Goal: Task Accomplishment & Management: Complete application form

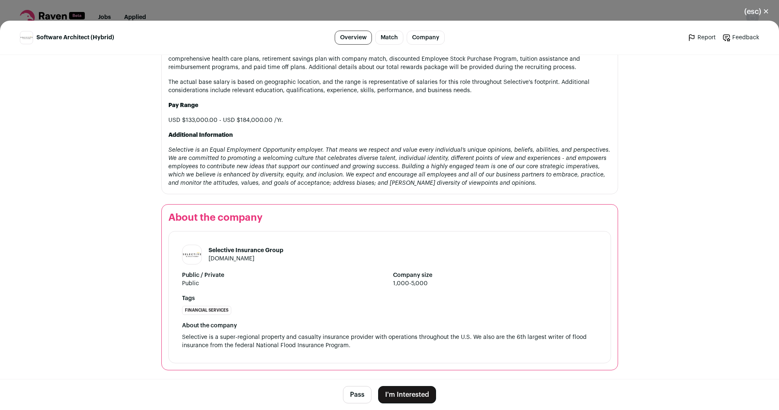
scroll to position [1000, 0]
click at [406, 396] on button "I'm Interested" at bounding box center [407, 394] width 58 height 17
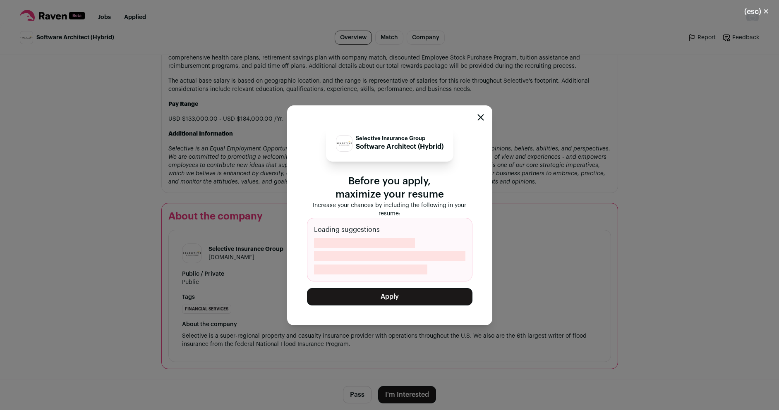
click at [397, 301] on button "Apply" at bounding box center [390, 296] width 166 height 17
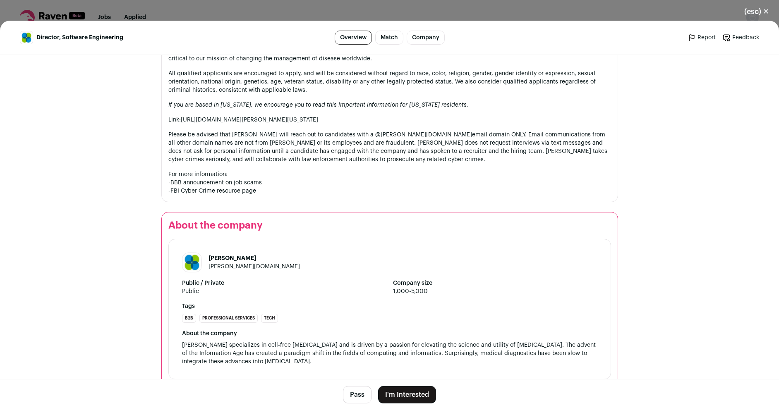
scroll to position [950, 0]
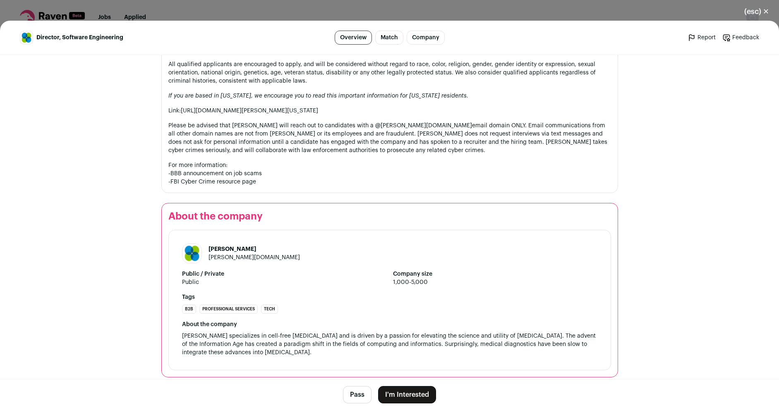
click at [404, 395] on button "I'm Interested" at bounding box center [407, 394] width 58 height 17
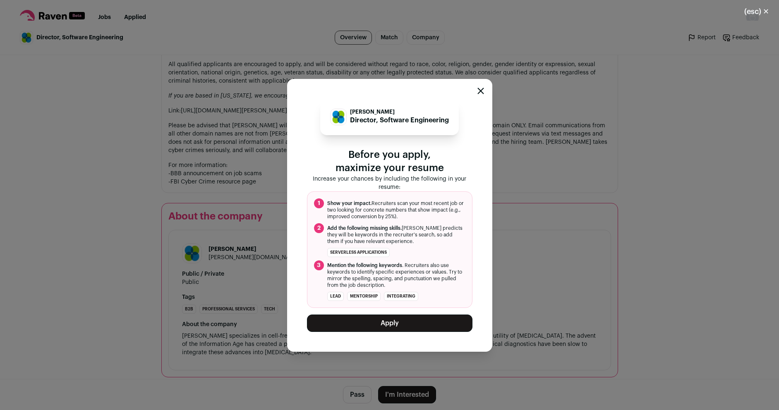
click at [389, 326] on button "Apply" at bounding box center [390, 323] width 166 height 17
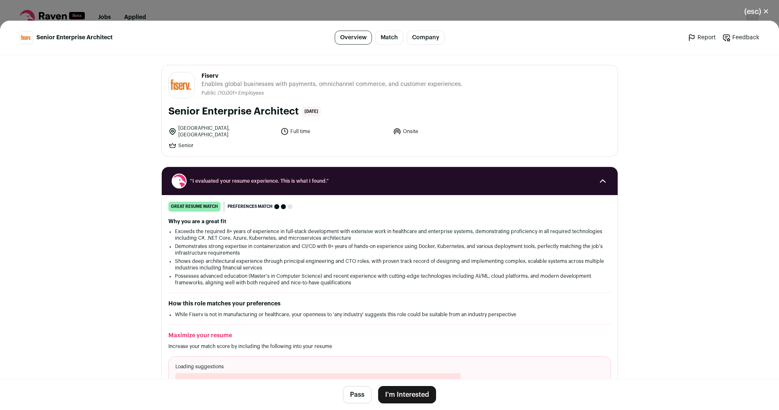
click at [210, 129] on li "[GEOGRAPHIC_DATA], [GEOGRAPHIC_DATA]" at bounding box center [222, 131] width 108 height 13
drag, startPoint x: 175, startPoint y: 129, endPoint x: 208, endPoint y: 128, distance: 32.7
click at [208, 128] on li "[GEOGRAPHIC_DATA], [GEOGRAPHIC_DATA]" at bounding box center [222, 131] width 108 height 13
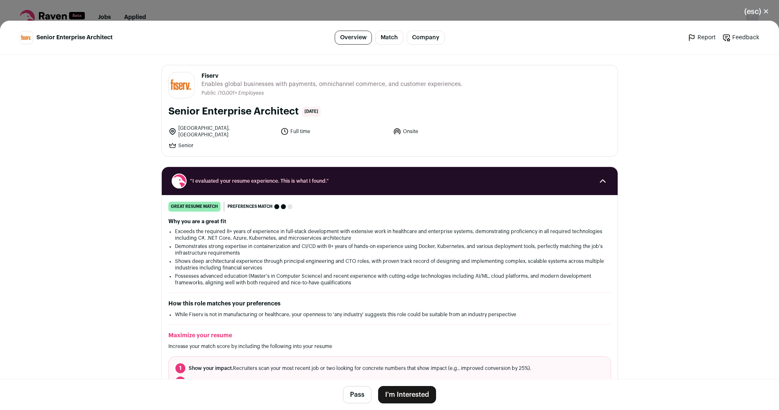
click at [108, 266] on main "Senior Enterprise Architect Overview Match Company Report Feedback Report Feedb…" at bounding box center [389, 216] width 779 height 390
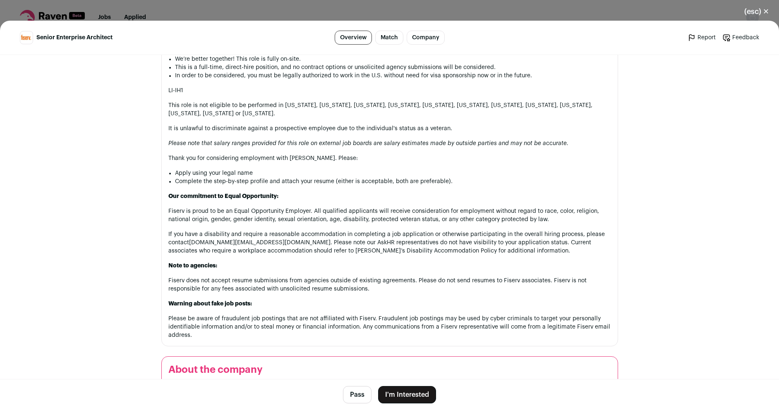
scroll to position [1001, 0]
